Goal: Transaction & Acquisition: Book appointment/travel/reservation

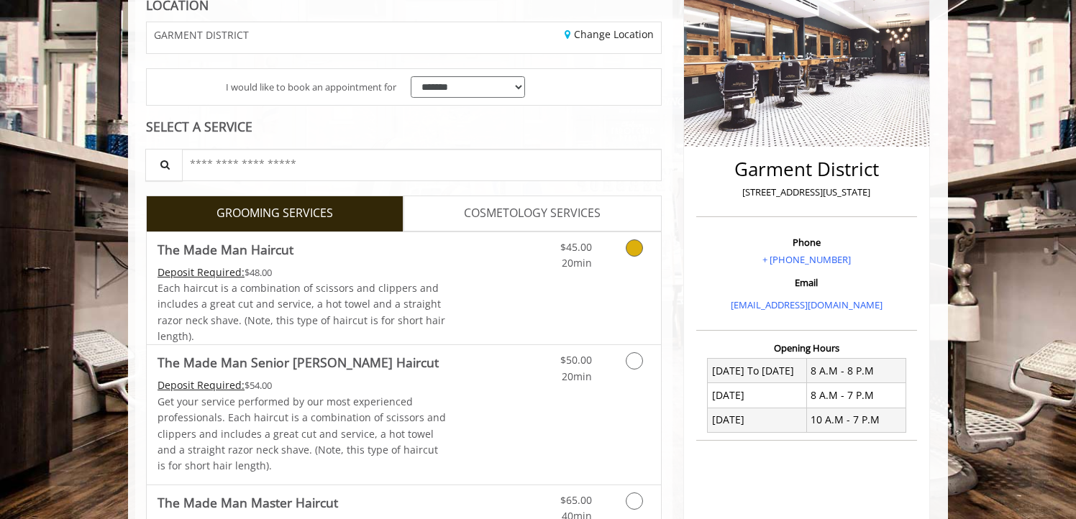
click at [610, 265] on div "Grooming services" at bounding box center [632, 252] width 58 height 40
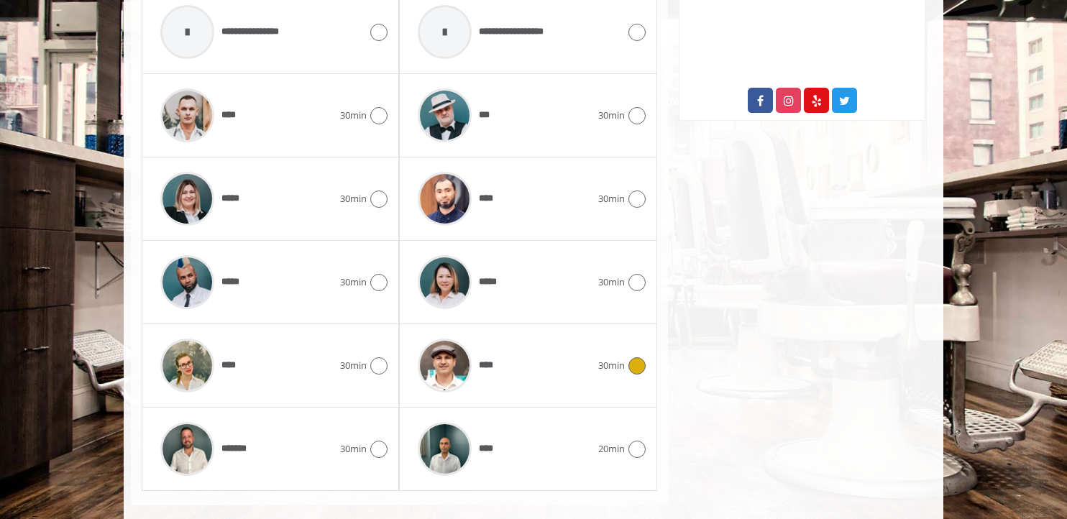
scroll to position [796, 0]
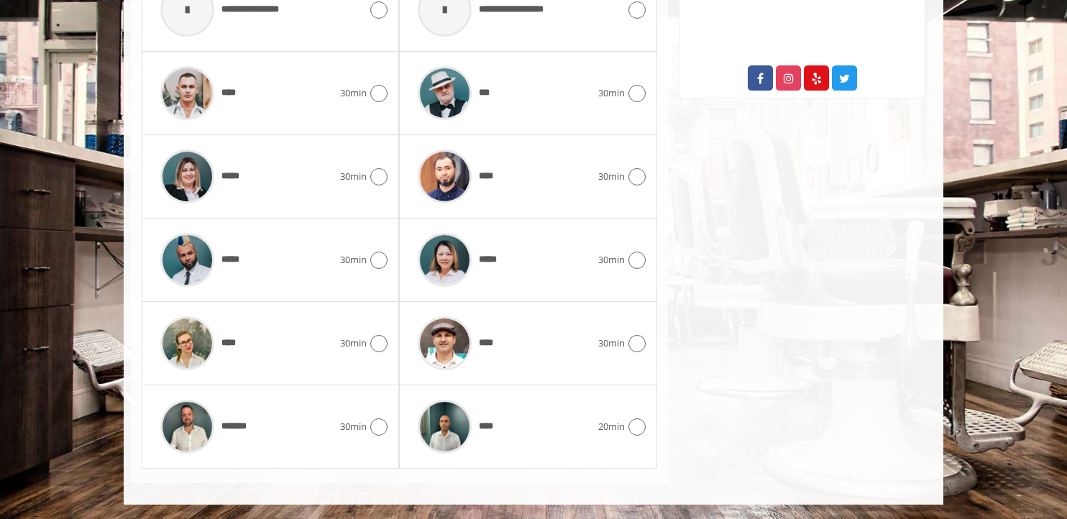
click at [377, 263] on icon at bounding box center [378, 260] width 17 height 17
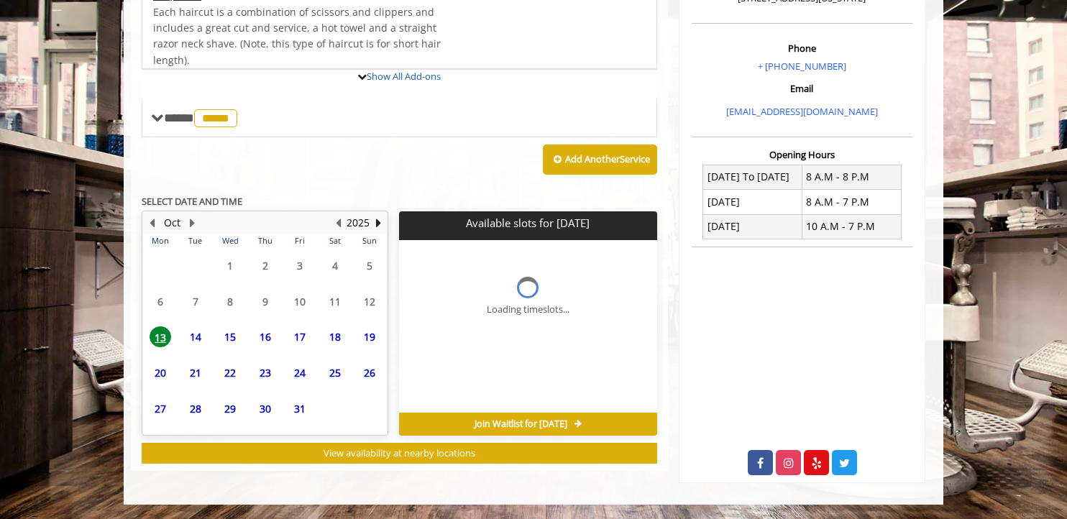
scroll to position [552, 0]
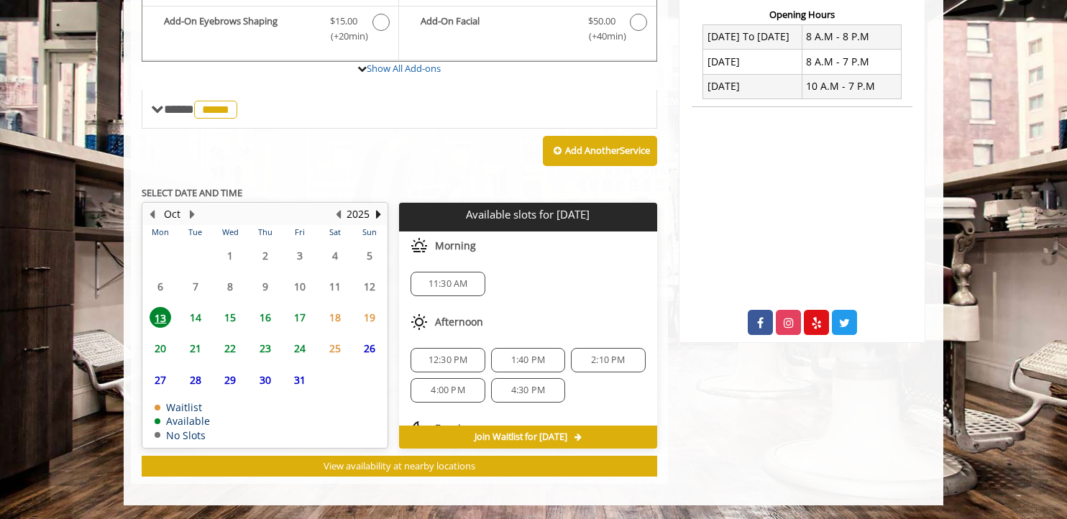
click at [195, 311] on span "14" at bounding box center [196, 317] width 22 height 21
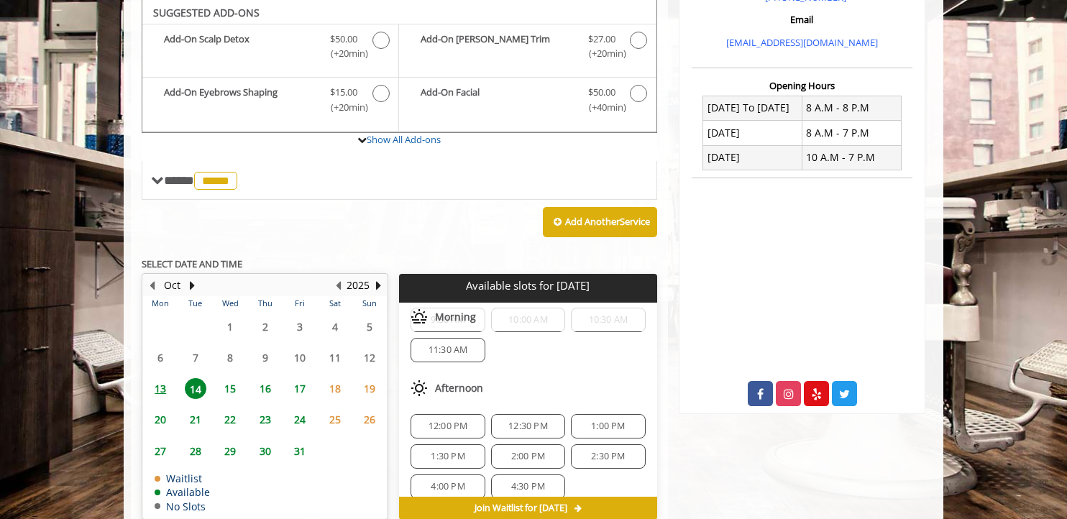
scroll to position [66, 0]
click at [447, 455] on span "1:30 PM" at bounding box center [448, 456] width 34 height 12
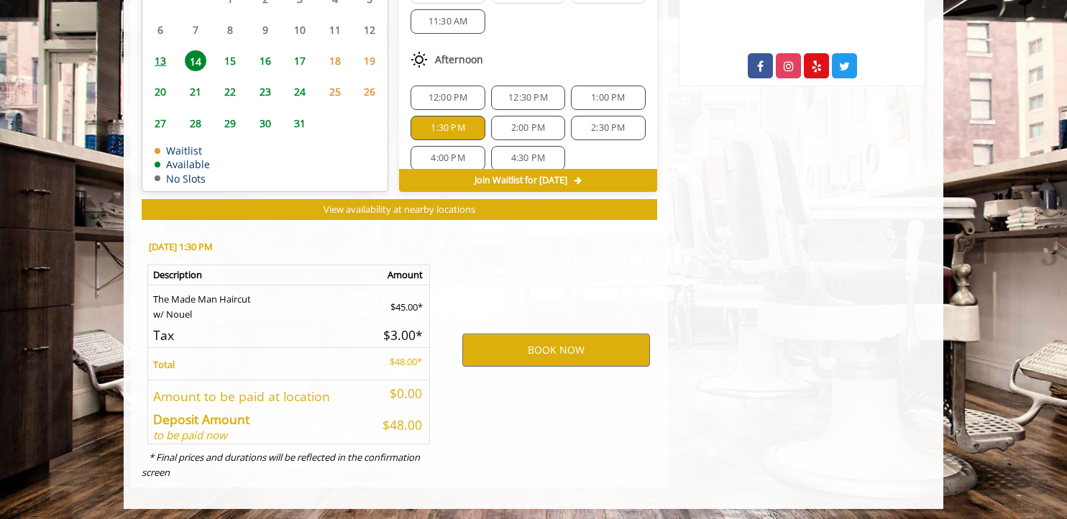
scroll to position [811, 0]
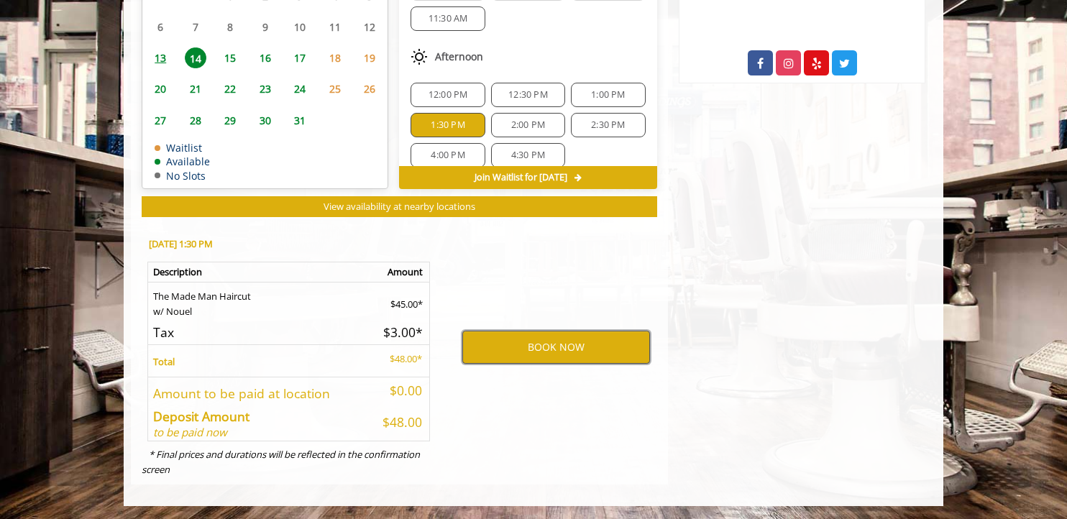
click at [526, 349] on button "BOOK NOW" at bounding box center [556, 347] width 188 height 33
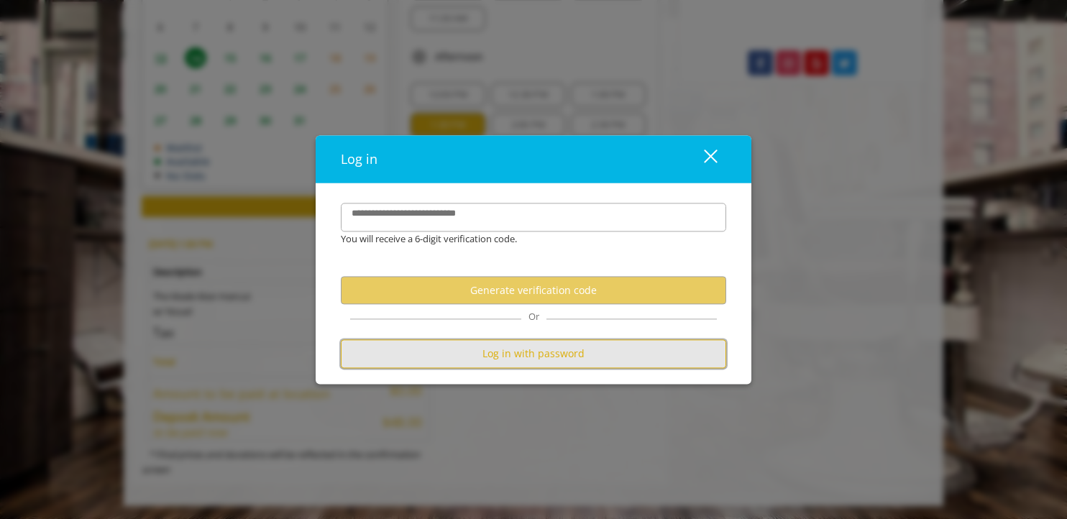
click at [488, 347] on button "Log in with password" at bounding box center [533, 354] width 385 height 28
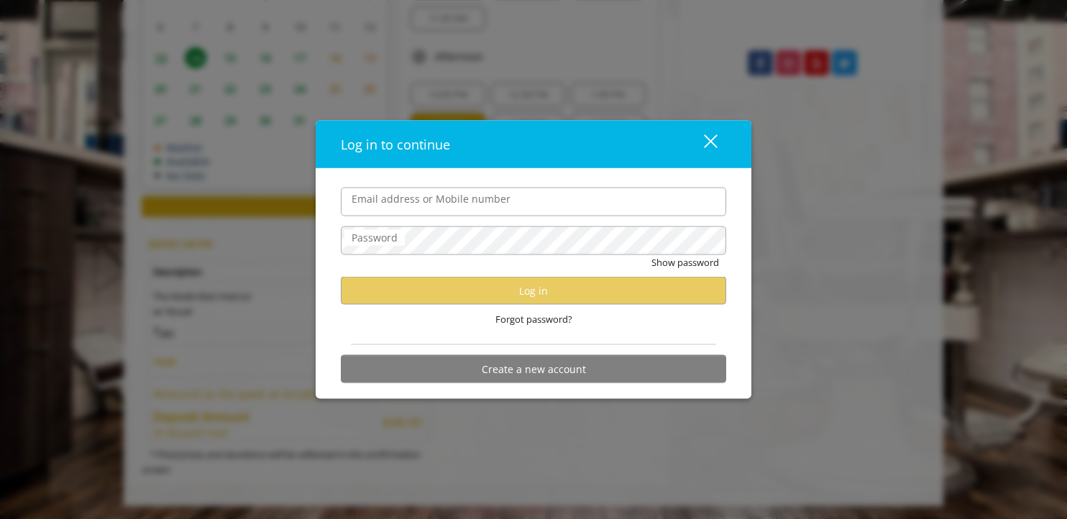
type input "**********"
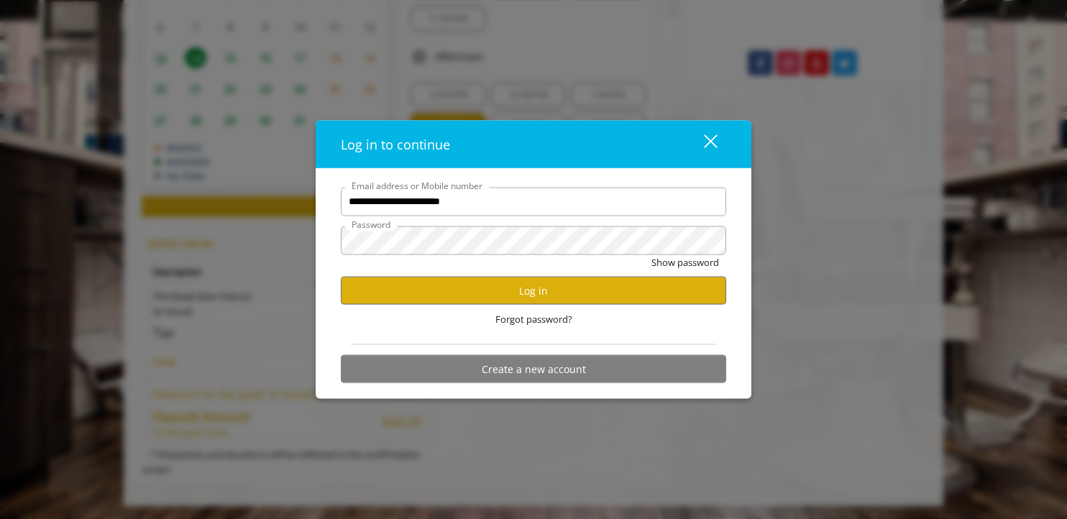
scroll to position [0, 0]
click at [527, 296] on button "Log in" at bounding box center [533, 291] width 385 height 28
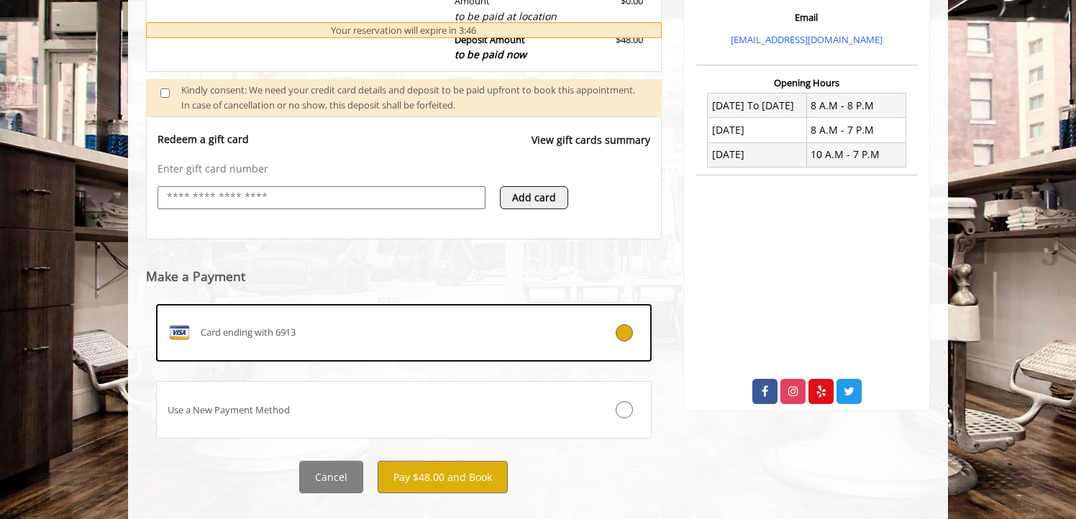
scroll to position [508, 0]
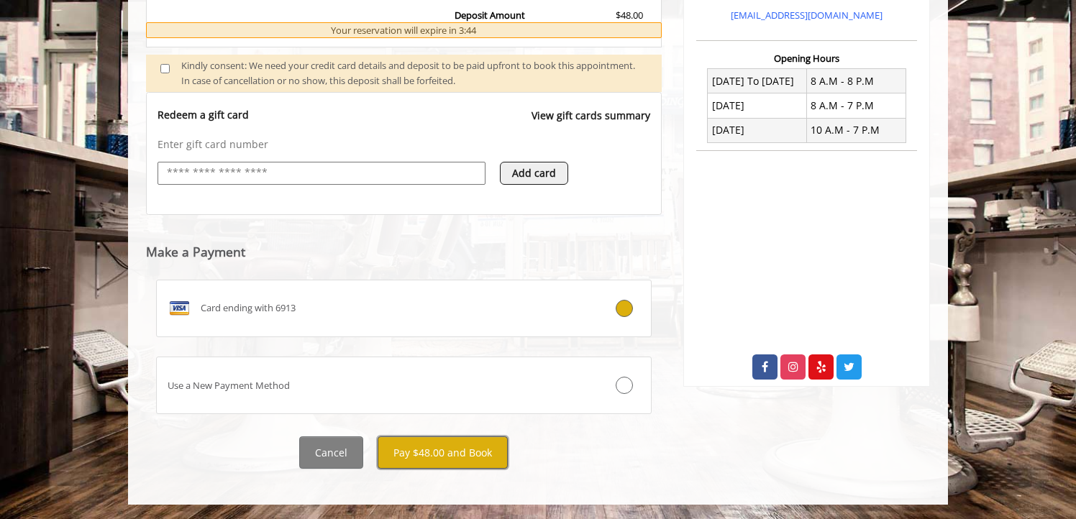
click at [477, 450] on button "Pay $48.00 and Book" at bounding box center [443, 452] width 130 height 32
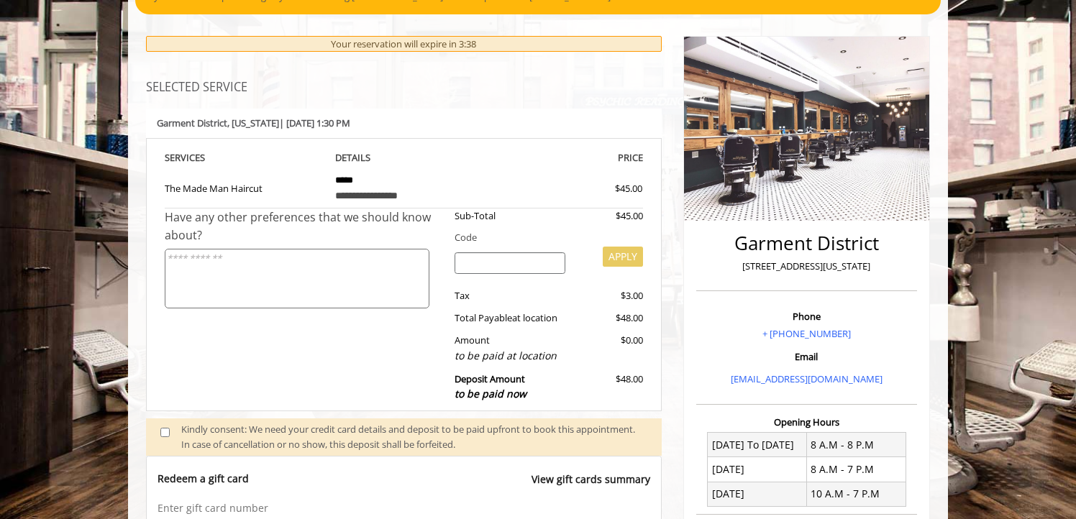
scroll to position [0, 0]
